Goal: Task Accomplishment & Management: Manage account settings

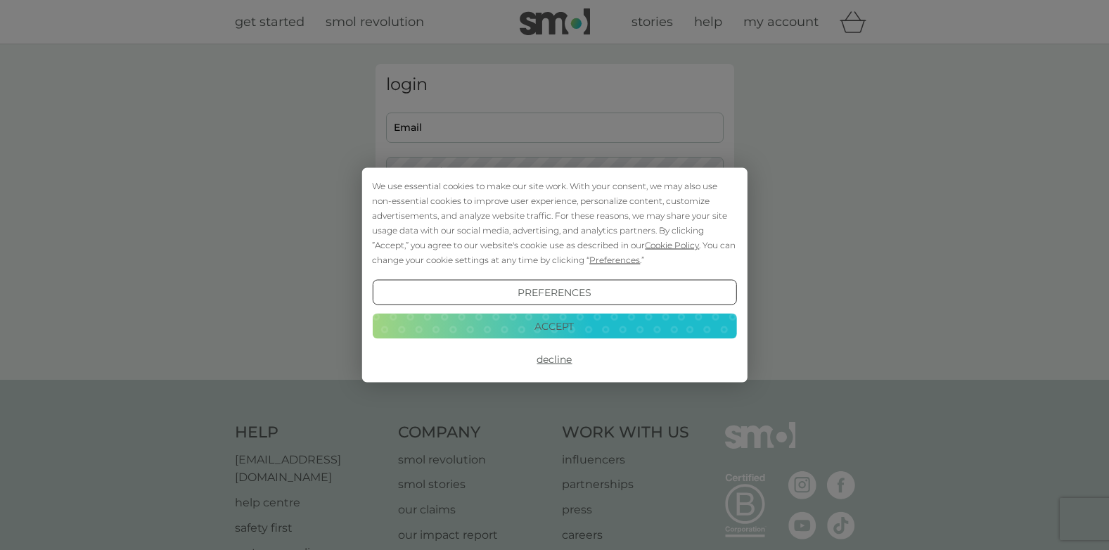
click at [566, 329] on button "Accept" at bounding box center [554, 325] width 364 height 25
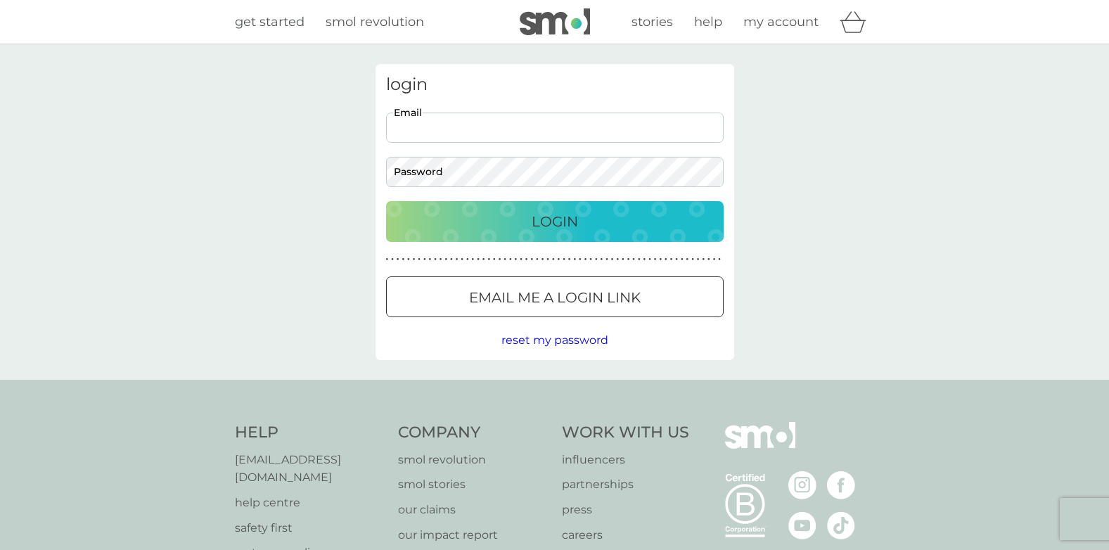
click at [511, 125] on input "Email" at bounding box center [555, 128] width 338 height 30
type input "[PERSON_NAME][EMAIL_ADDRESS][DOMAIN_NAME]"
click at [556, 217] on p "Login" at bounding box center [555, 221] width 46 height 23
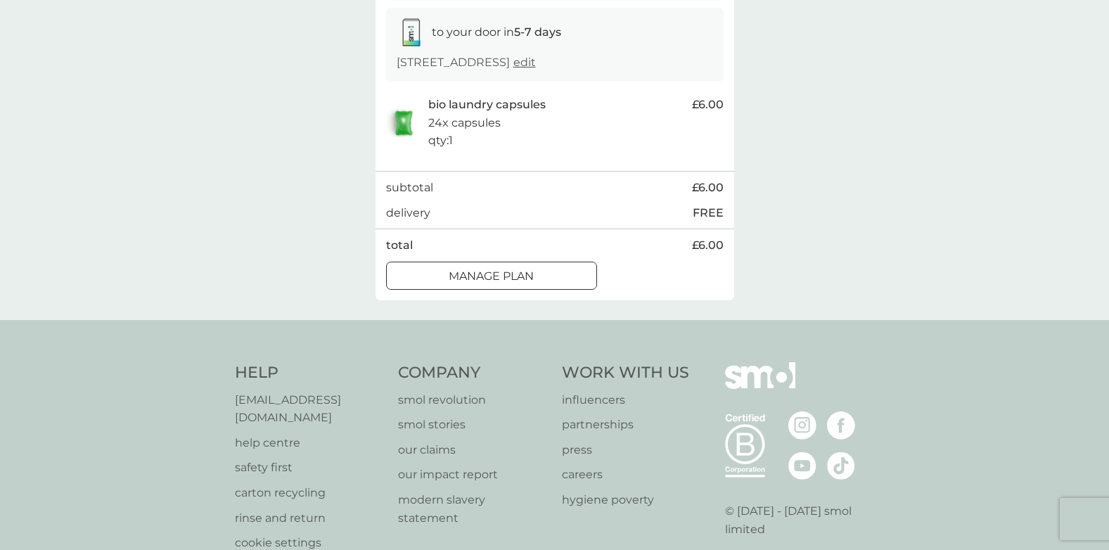
scroll to position [281, 0]
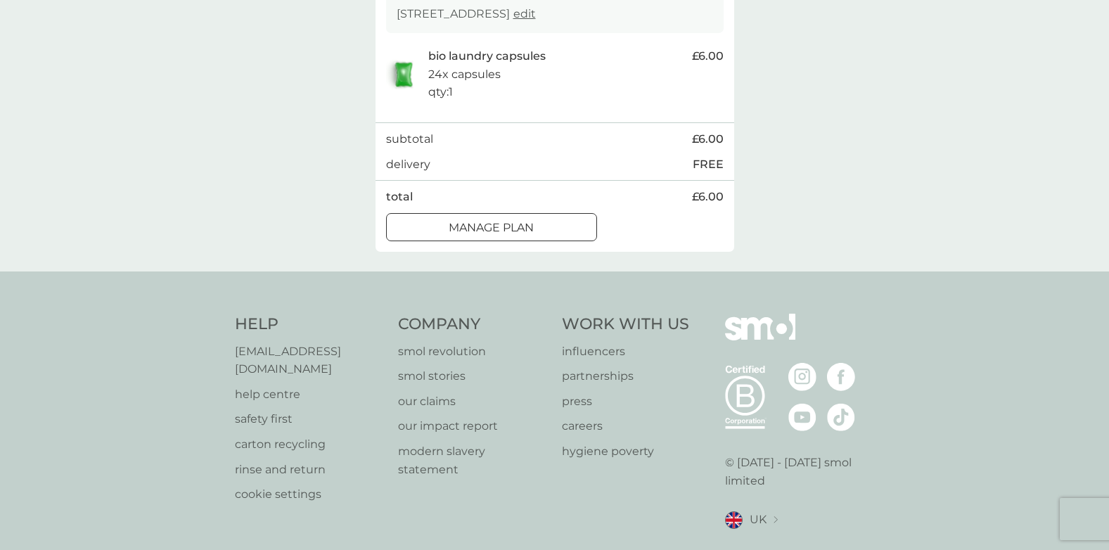
click at [515, 235] on div at bounding box center [491, 227] width 51 height 15
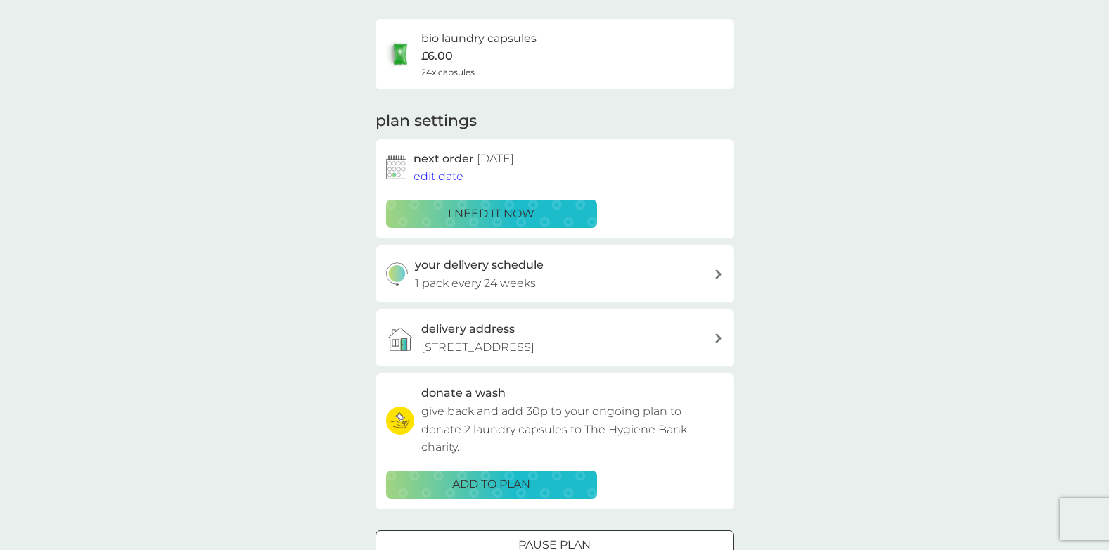
scroll to position [141, 0]
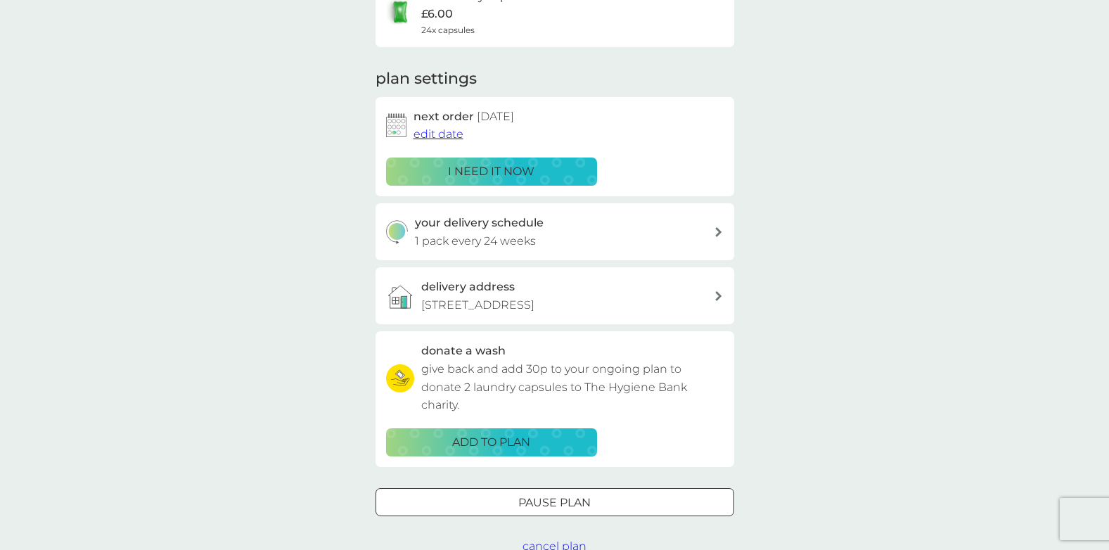
click at [718, 231] on icon at bounding box center [718, 232] width 7 height 10
select select "119"
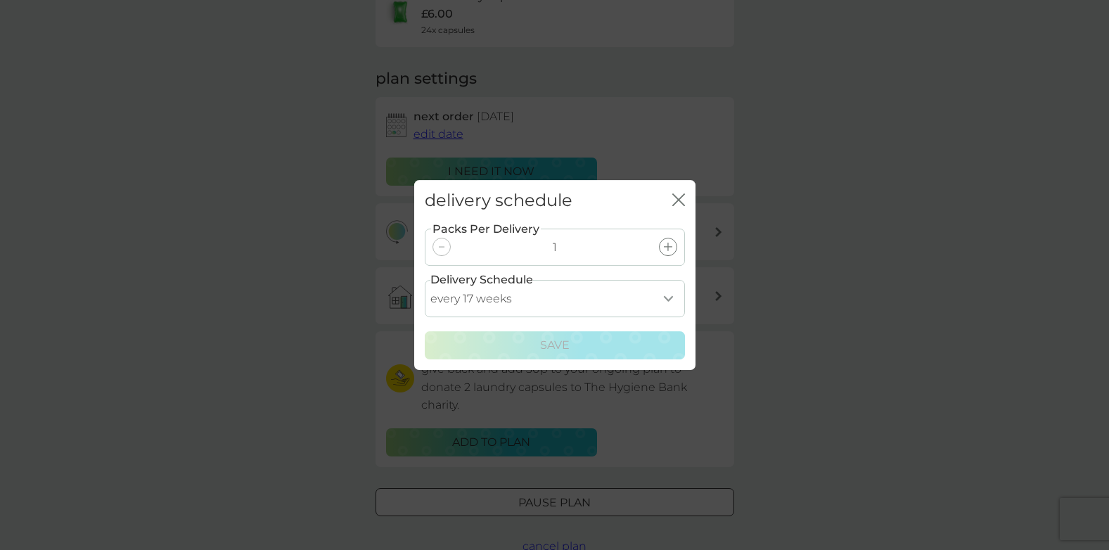
click at [666, 298] on select "every 1 week every 2 weeks every 3 weeks every 4 weeks every 5 weeks every 6 we…" at bounding box center [555, 298] width 260 height 37
click at [789, 344] on div "delivery schedule close Packs Per Delivery 1 Delivery Schedule every 1 week eve…" at bounding box center [554, 275] width 1109 height 550
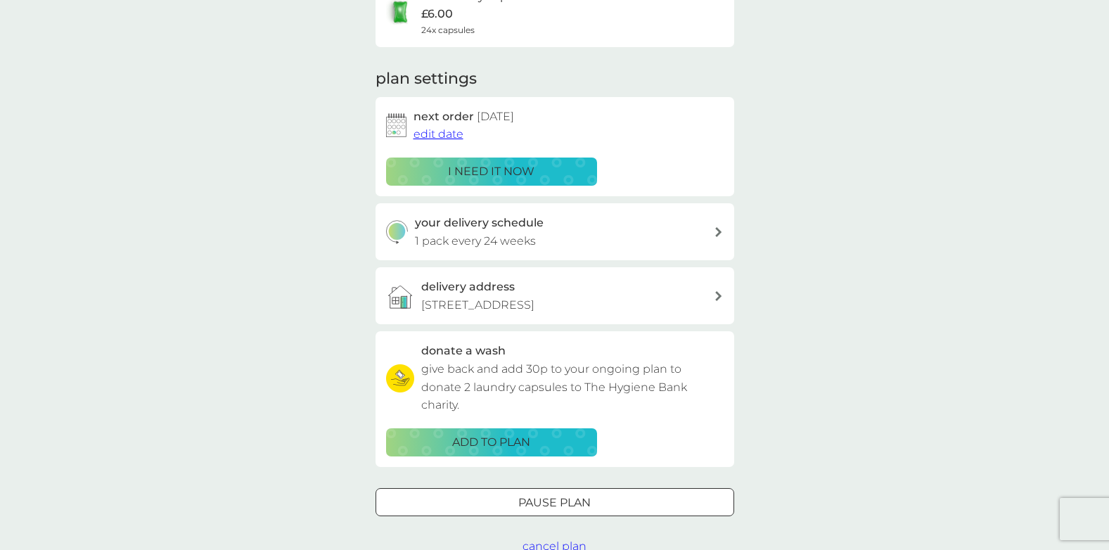
click at [717, 231] on icon at bounding box center [718, 232] width 7 height 10
select select "119"
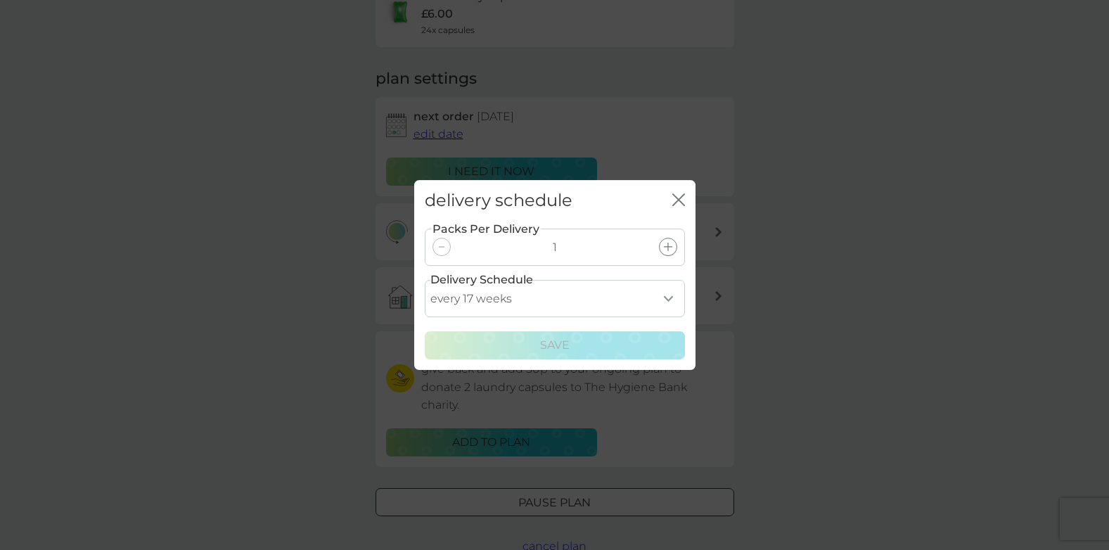
click at [666, 299] on select "every 1 week every 2 weeks every 3 weeks every 4 weeks every 5 weeks every 6 we…" at bounding box center [555, 298] width 260 height 37
click at [674, 198] on icon "close" at bounding box center [679, 199] width 13 height 13
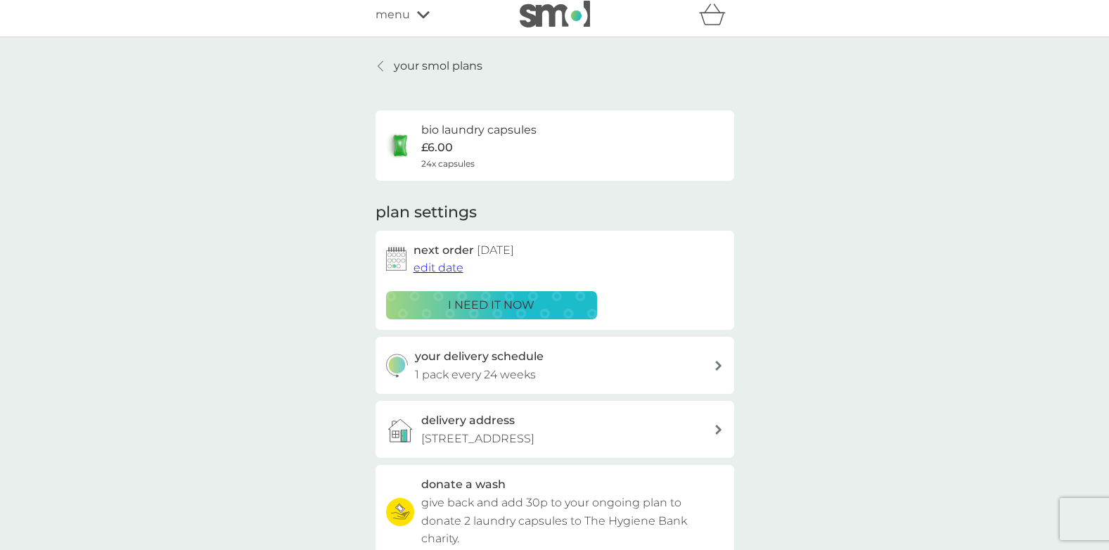
scroll to position [0, 0]
